Goal: Task Accomplishment & Management: Use online tool/utility

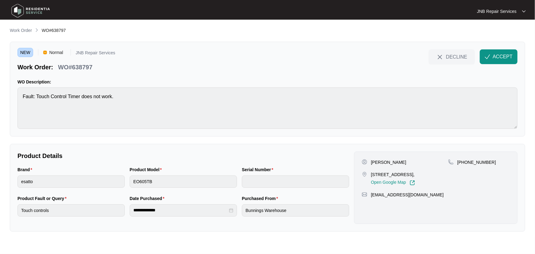
drag, startPoint x: 382, startPoint y: 161, endPoint x: 366, endPoint y: 161, distance: 15.6
click at [366, 161] on div "[PERSON_NAME]" at bounding box center [405, 162] width 86 height 6
copy div "[PERSON_NAME]"
drag, startPoint x: 387, startPoint y: 179, endPoint x: 372, endPoint y: 175, distance: 15.3
click at [372, 175] on p "[STREET_ADDRESS]," at bounding box center [393, 174] width 44 height 6
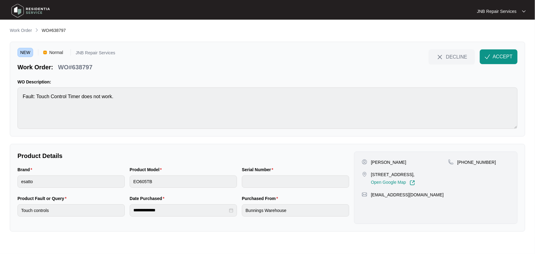
click at [372, 175] on p "[STREET_ADDRESS]," at bounding box center [393, 174] width 44 height 6
drag, startPoint x: 371, startPoint y: 174, endPoint x: 403, endPoint y: 180, distance: 32.3
click at [403, 178] on p "[STREET_ADDRESS]," at bounding box center [393, 174] width 44 height 6
copy p "[STREET_ADDRESS],"
click at [468, 160] on p "[PHONE_NUMBER]" at bounding box center [477, 162] width 39 height 6
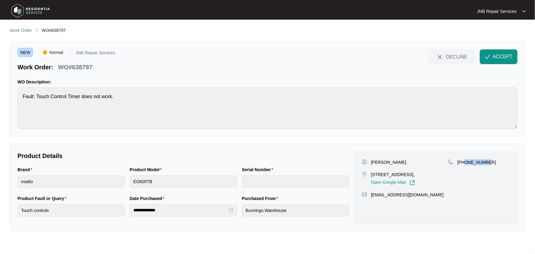
drag, startPoint x: 465, startPoint y: 162, endPoint x: 486, endPoint y: 162, distance: 21.2
click at [486, 162] on p "[PHONE_NUMBER]" at bounding box center [477, 162] width 39 height 6
copy p "433999814"
drag, startPoint x: 383, startPoint y: 178, endPoint x: 372, endPoint y: 175, distance: 11.5
click at [372, 175] on p "[STREET_ADDRESS]," at bounding box center [393, 174] width 44 height 6
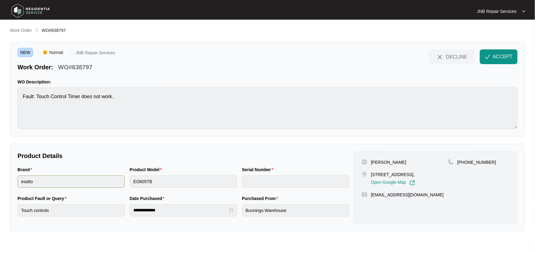
click at [122, 181] on div "Brand esatto Product Model EO605TB Serial Number" at bounding box center [183, 180] width 337 height 29
drag, startPoint x: 495, startPoint y: 56, endPoint x: 168, endPoint y: 9, distance: 330.5
click at [495, 56] on span "ACCEPT" at bounding box center [503, 56] width 20 height 7
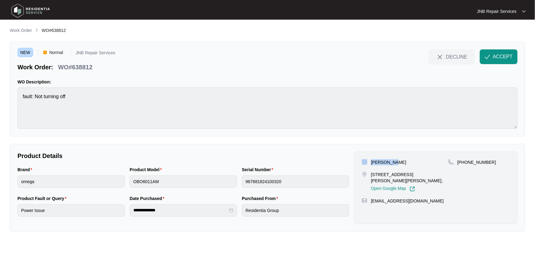
drag, startPoint x: 395, startPoint y: 163, endPoint x: 366, endPoint y: 163, distance: 28.5
click at [366, 163] on div "[PERSON_NAME]" at bounding box center [405, 162] width 86 height 6
copy div "[PERSON_NAME]"
drag, startPoint x: 441, startPoint y: 174, endPoint x: 377, endPoint y: 174, distance: 63.8
click at [377, 174] on div "[PERSON_NAME] [STREET_ADDRESS][PERSON_NAME][PERSON_NAME], Open Google Map [PHON…" at bounding box center [436, 175] width 148 height 33
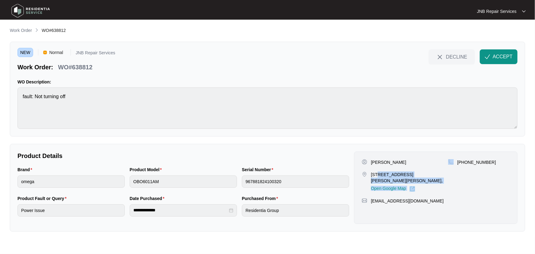
click at [377, 174] on p "[STREET_ADDRESS][PERSON_NAME][PERSON_NAME]," at bounding box center [409, 177] width 77 height 12
drag, startPoint x: 372, startPoint y: 174, endPoint x: 451, endPoint y: 173, distance: 78.8
click at [451, 173] on div "[PERSON_NAME] [STREET_ADDRESS][PERSON_NAME][PERSON_NAME], Open Google Map [PHON…" at bounding box center [436, 175] width 148 height 33
click at [445, 173] on p "[STREET_ADDRESS][PERSON_NAME][PERSON_NAME]," at bounding box center [409, 177] width 77 height 12
drag, startPoint x: 440, startPoint y: 174, endPoint x: 406, endPoint y: 172, distance: 34.4
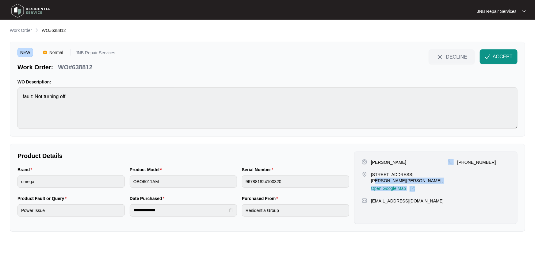
click at [406, 172] on div "[PERSON_NAME] [STREET_ADDRESS][PERSON_NAME][PERSON_NAME], Open Google Map [PHON…" at bounding box center [436, 175] width 148 height 33
click at [405, 172] on p "[STREET_ADDRESS][PERSON_NAME][PERSON_NAME]," at bounding box center [409, 177] width 77 height 12
drag, startPoint x: 372, startPoint y: 174, endPoint x: 445, endPoint y: 175, distance: 72.7
click at [445, 175] on p "[STREET_ADDRESS][PERSON_NAME][PERSON_NAME]," at bounding box center [409, 177] width 77 height 12
copy p "[STREET_ADDRESS][PERSON_NAME][PERSON_NAME]"
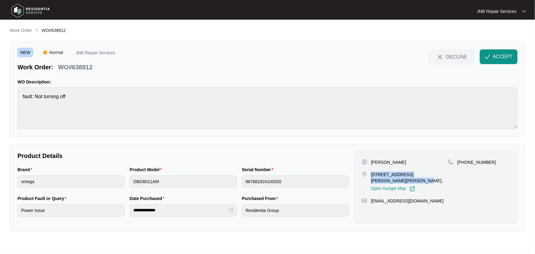
drag, startPoint x: 371, startPoint y: 173, endPoint x: 445, endPoint y: 175, distance: 73.3
click at [445, 175] on p "[STREET_ADDRESS][PERSON_NAME][PERSON_NAME]," at bounding box center [409, 177] width 77 height 12
copy p "[STREET_ADDRESS][PERSON_NAME][PERSON_NAME]"
drag, startPoint x: 486, startPoint y: 162, endPoint x: 466, endPoint y: 163, distance: 20.5
click at [466, 163] on p "[PHONE_NUMBER]" at bounding box center [477, 162] width 39 height 6
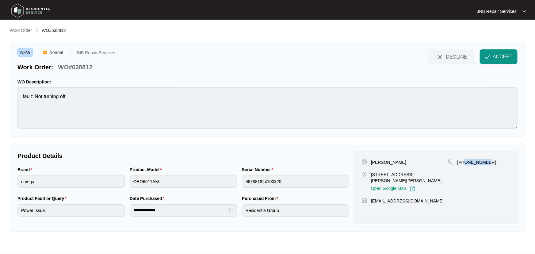
copy p "438735021"
click at [139, 135] on div "NEW Normal JNB Repair Services Work Order: WO#638812 DECLINE ACCEPT WO Descript…" at bounding box center [268, 89] width 516 height 95
click at [127, 182] on div "Brand omega Product Model OBO6011AM Serial Number 967881824100320" at bounding box center [183, 180] width 337 height 29
drag, startPoint x: 504, startPoint y: 57, endPoint x: 299, endPoint y: 80, distance: 206.1
click at [504, 58] on span "ACCEPT" at bounding box center [503, 56] width 20 height 7
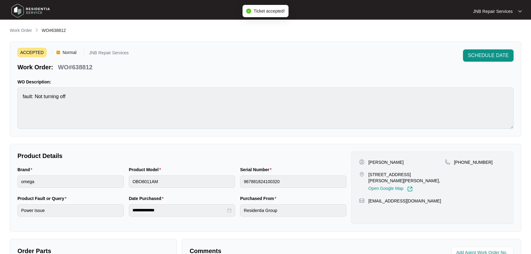
click at [149, 57] on div "ACCEPTED Normal JNB Repair Services Work Order: WO#638812 SCHEDULE DATE" at bounding box center [265, 60] width 496 height 22
